Goal: Task Accomplishment & Management: Use online tool/utility

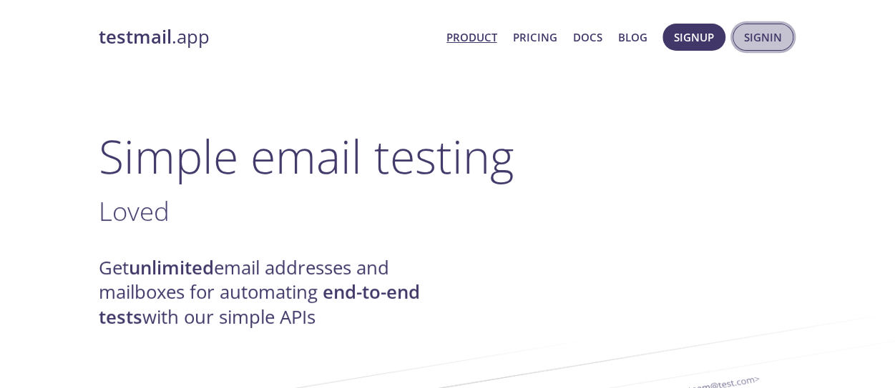
click at [767, 36] on span "Signin" at bounding box center [763, 37] width 38 height 19
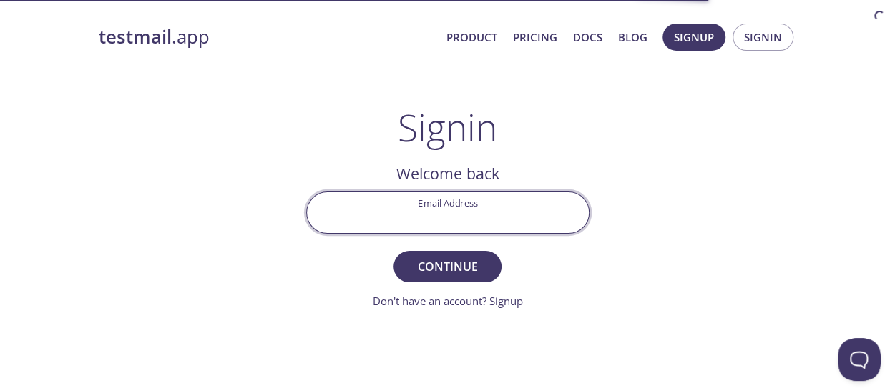
click at [418, 214] on input "Email Address" at bounding box center [448, 212] width 282 height 41
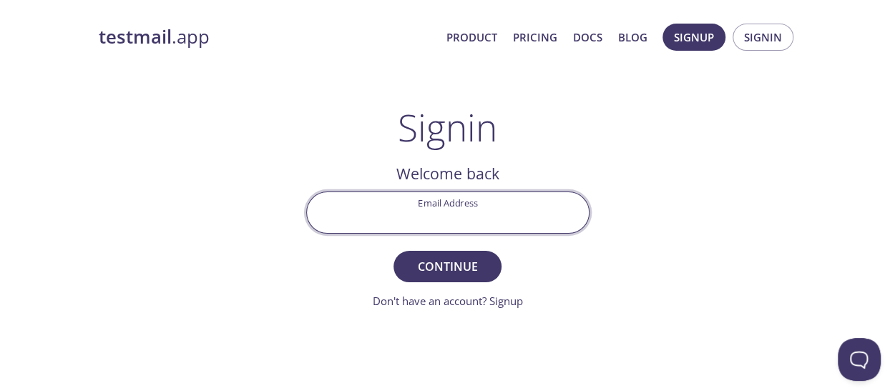
type input "[EMAIL_ADDRESS][DOMAIN_NAME]"
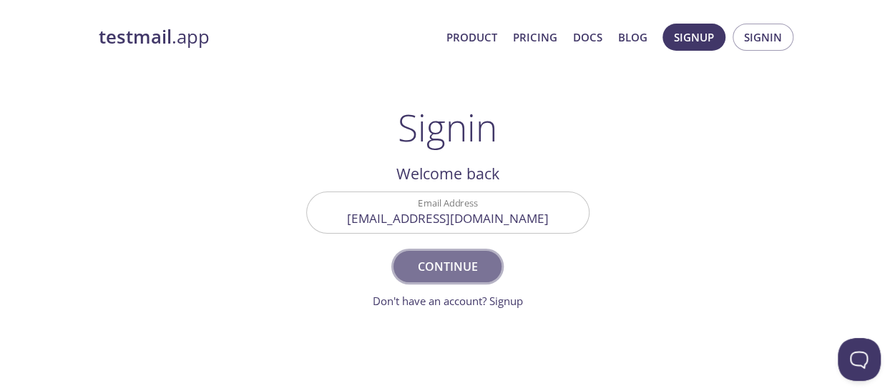
click at [424, 269] on span "Continue" at bounding box center [447, 267] width 76 height 20
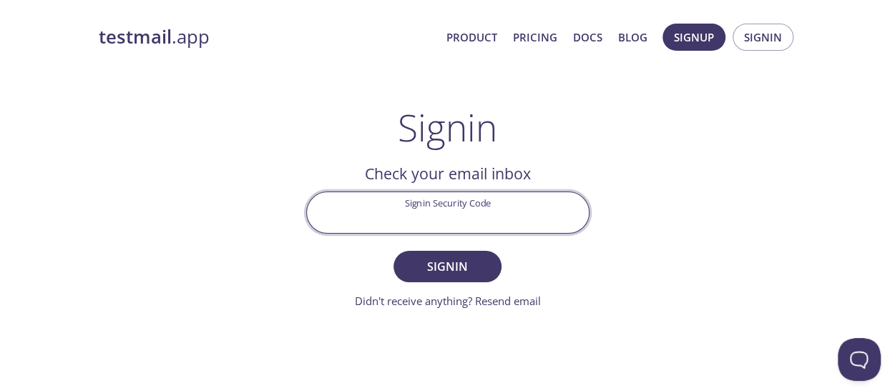
click at [398, 216] on input "Signin Security Code" at bounding box center [448, 212] width 282 height 41
paste input "2H2G6U5"
type input "2H2G6U5"
click at [459, 268] on span "Signin" at bounding box center [447, 267] width 76 height 20
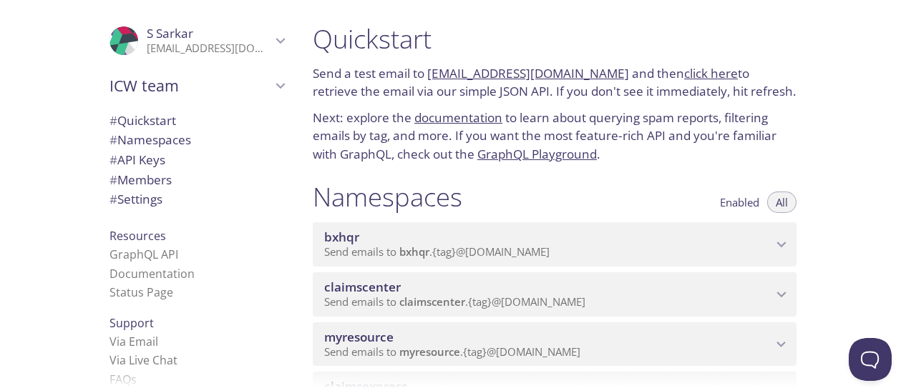
click at [767, 353] on p "Send emails to myresource . {tag} @[DOMAIN_NAME]" at bounding box center [548, 353] width 448 height 14
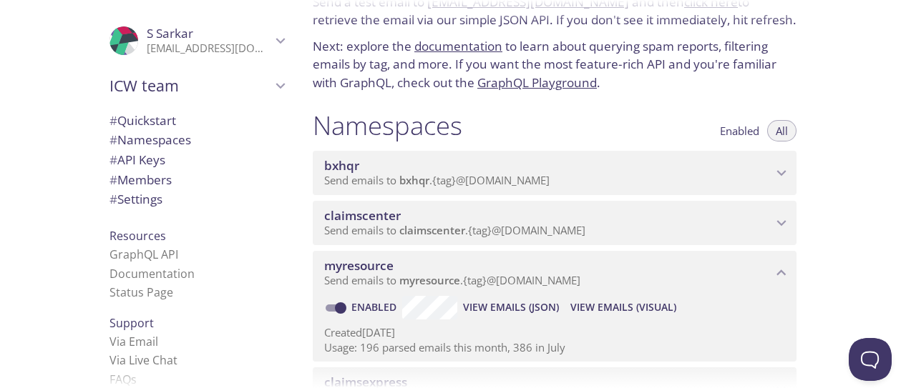
click at [607, 311] on span "View Emails (Visual)" at bounding box center [623, 307] width 106 height 17
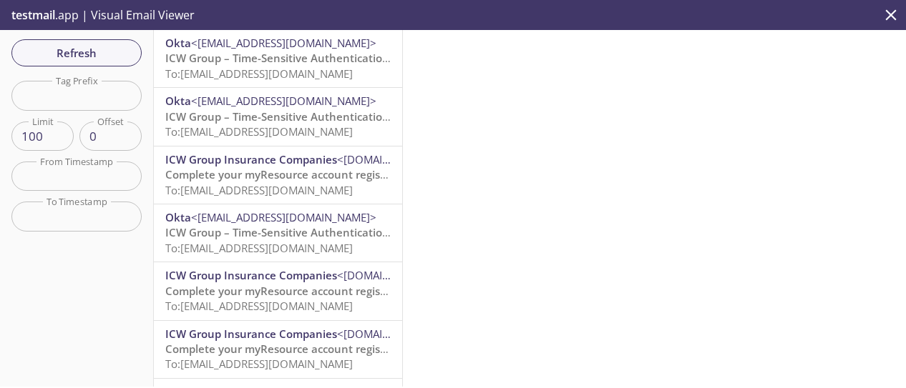
click at [110, 50] on span "Refresh" at bounding box center [76, 53] width 107 height 19
click at [195, 69] on span "To: [EMAIL_ADDRESS][DOMAIN_NAME]" at bounding box center [258, 74] width 187 height 14
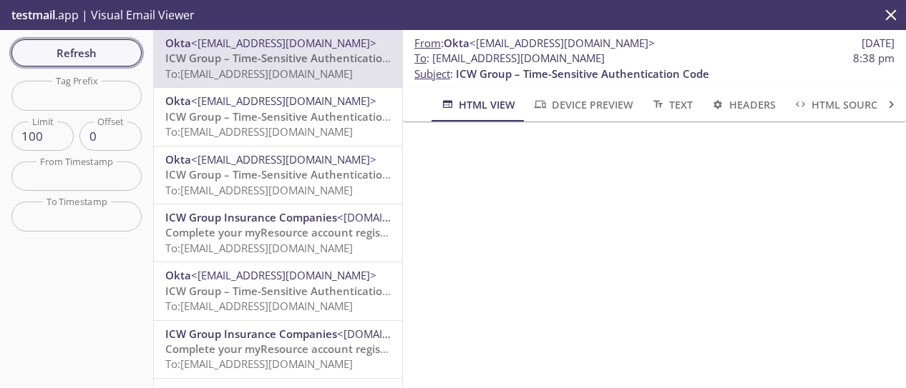
click at [84, 49] on span "Refresh" at bounding box center [76, 53] width 107 height 19
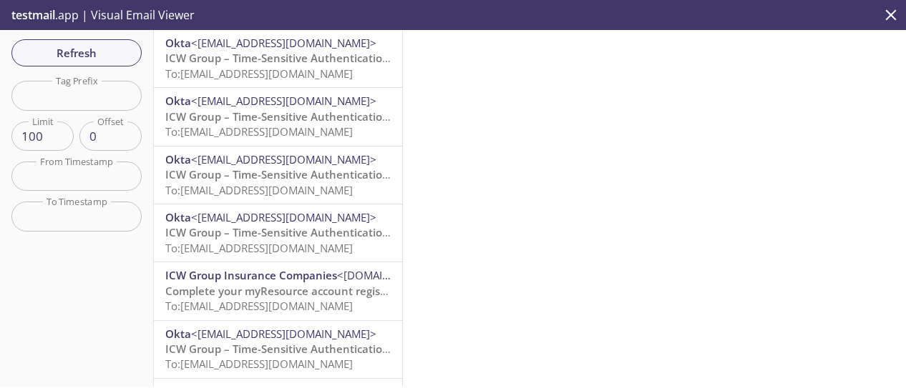
click at [303, 59] on span "ICW Group – Time-Sensitive Authentication Code" at bounding box center [291, 58] width 253 height 14
